Goal: Task Accomplishment & Management: Use online tool/utility

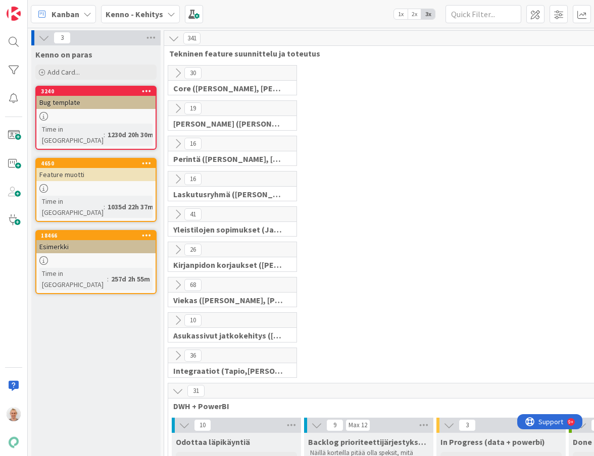
scroll to position [557, 108]
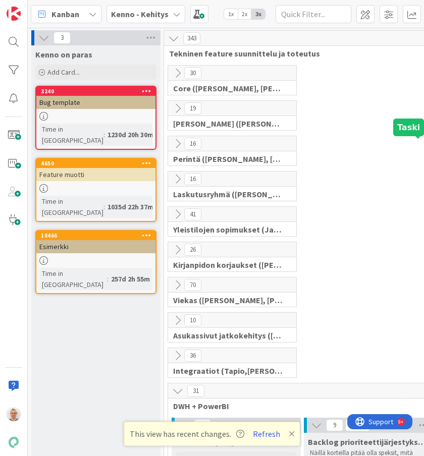
scroll to position [336, 74]
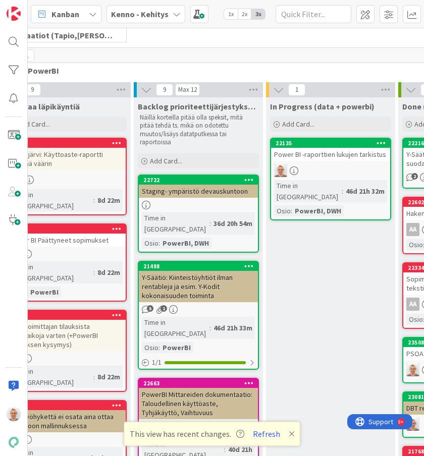
click at [340, 155] on div "Power BI -raporttien lukujen tarkistus" at bounding box center [330, 154] width 119 height 13
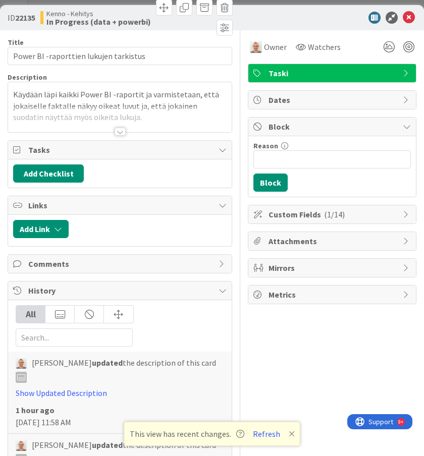
click at [127, 131] on div at bounding box center [120, 120] width 224 height 26
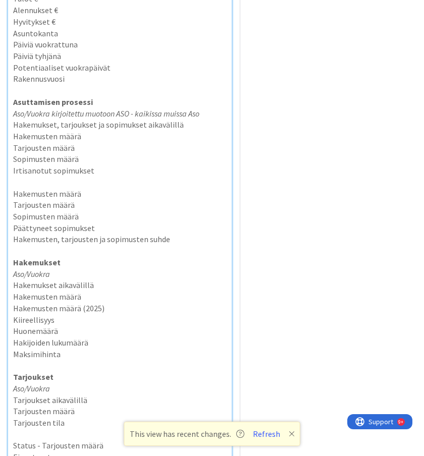
scroll to position [2038, 0]
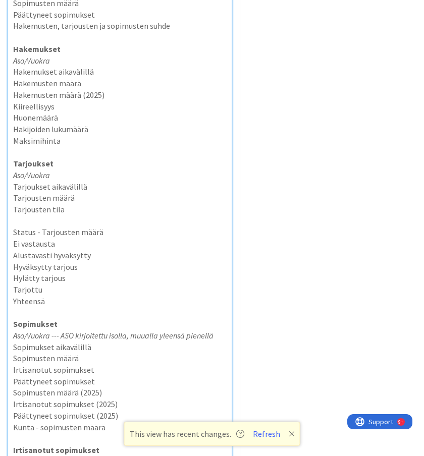
click at [127, 55] on p "Aso/Vuokra" at bounding box center [120, 61] width 214 height 12
click at [125, 66] on p "Hakemukset aikavälillä" at bounding box center [120, 72] width 214 height 12
copy p "- OK"
drag, startPoint x: 77, startPoint y: 109, endPoint x: 64, endPoint y: 109, distance: 12.6
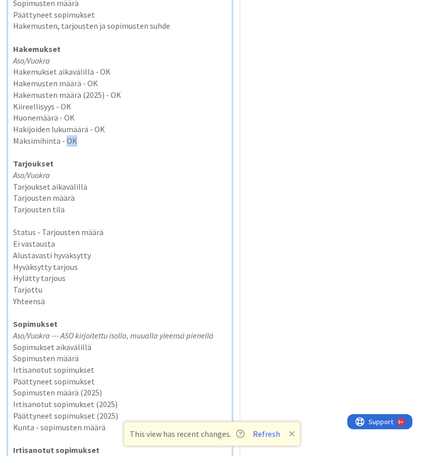
click at [64, 135] on p "Maksimihinta - OK" at bounding box center [120, 141] width 214 height 12
click at [103, 112] on p "Huonemäärä - OK" at bounding box center [120, 118] width 214 height 12
drag, startPoint x: 103, startPoint y: 93, endPoint x: 92, endPoint y: 93, distance: 11.6
click at [92, 124] on p "Hakijoiden lukumäärä - OK" at bounding box center [120, 130] width 214 height 12
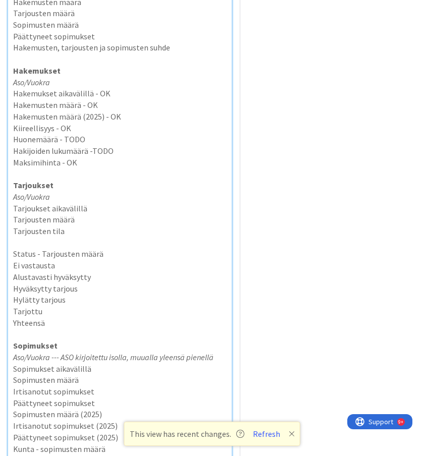
scroll to position [2016, 0]
drag, startPoint x: 94, startPoint y: 129, endPoint x: 63, endPoint y: 125, distance: 31.6
click at [63, 157] on p "Maksimihinta - OK" at bounding box center [120, 163] width 214 height 12
drag, startPoint x: 120, startPoint y: 118, endPoint x: 92, endPoint y: 119, distance: 27.8
click at [92, 146] on p "Hakijoiden lukumäärä -TODO" at bounding box center [120, 152] width 214 height 12
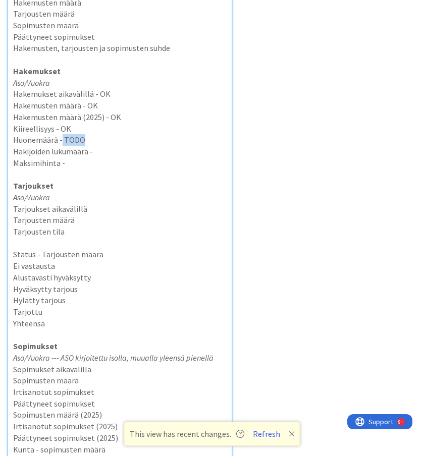
drag, startPoint x: 90, startPoint y: 108, endPoint x: 61, endPoint y: 110, distance: 29.3
click at [61, 134] on p "Huonemäärä - TODO" at bounding box center [120, 140] width 214 height 12
drag, startPoint x: 70, startPoint y: 92, endPoint x: 56, endPoint y: 93, distance: 14.2
click at [56, 123] on p "Kiireellisyys - OK" at bounding box center [120, 129] width 214 height 12
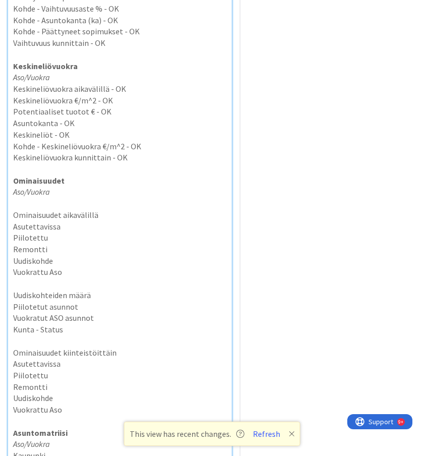
scroll to position [1002, 0]
